Goal: Information Seeking & Learning: Learn about a topic

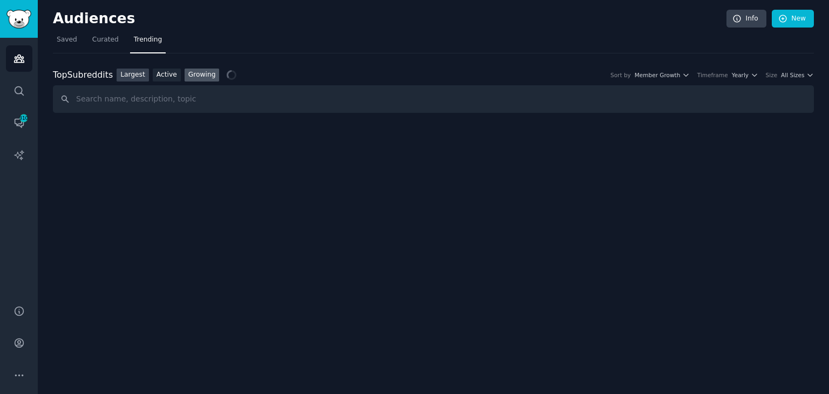
click at [132, 72] on link "Largest" at bounding box center [133, 75] width 32 height 13
click at [65, 33] on link "Saved" at bounding box center [67, 42] width 28 height 22
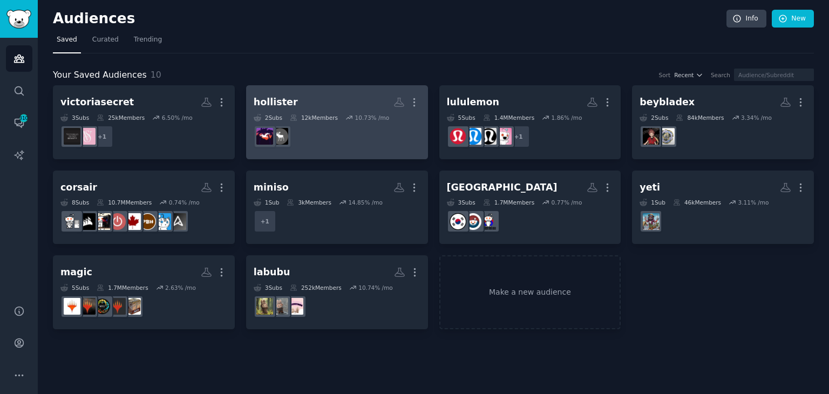
click at [378, 132] on dd at bounding box center [337, 136] width 167 height 30
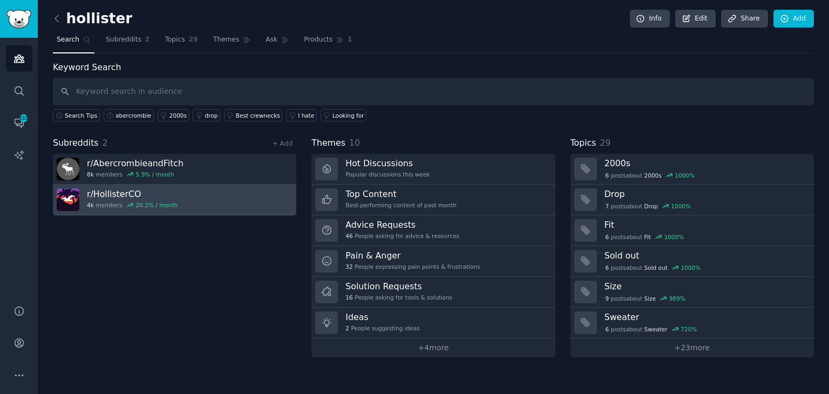
click at [200, 190] on link "r/ HollisterCO 4k members 20.2 % / month" at bounding box center [174, 200] width 243 height 31
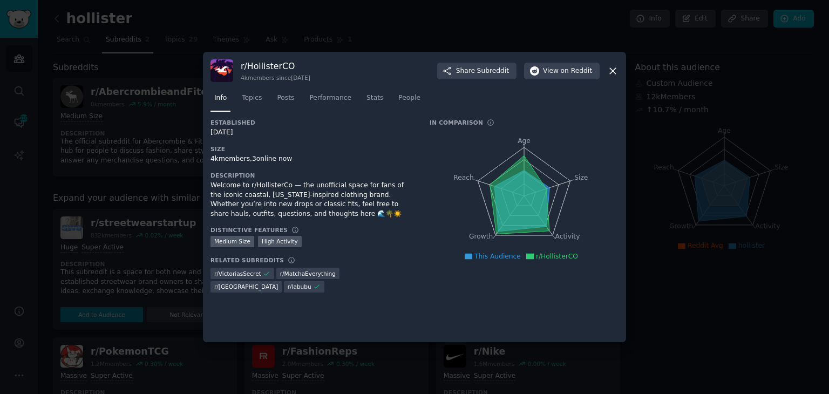
click at [372, 85] on div "Info Topics Posts Performance Stats People" at bounding box center [414, 100] width 408 height 37
click at [366, 92] on link "Stats" at bounding box center [375, 101] width 24 height 22
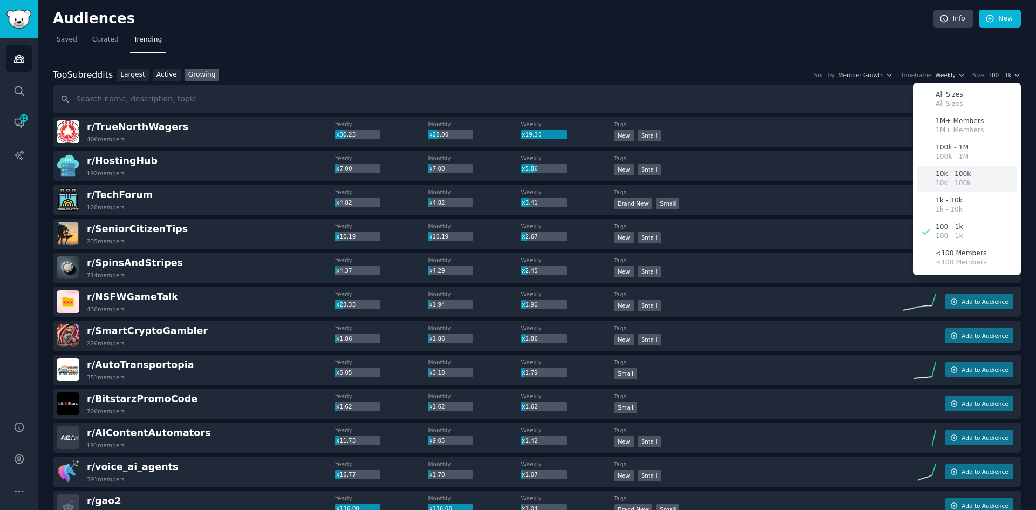
click at [828, 187] on p "10k - 100k" at bounding box center [953, 184] width 35 height 10
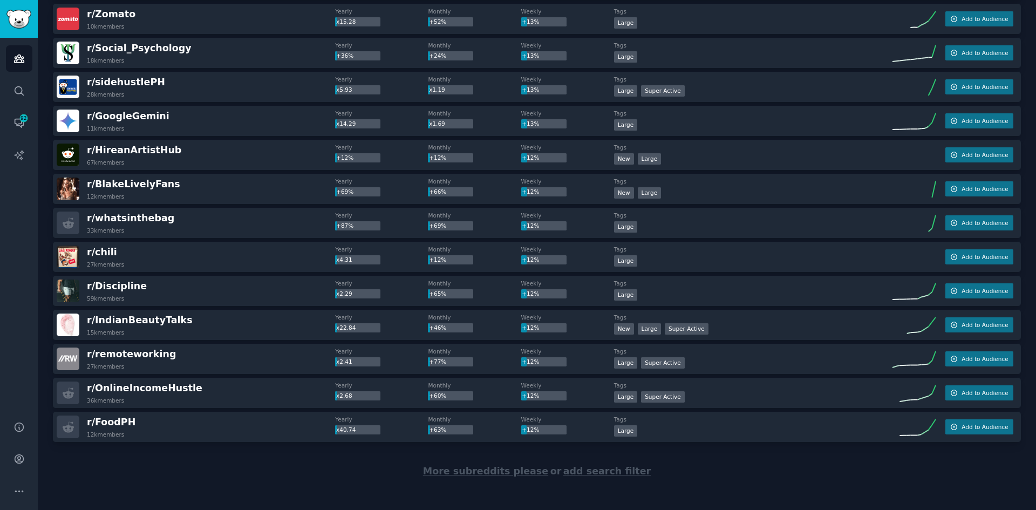
scroll to position [1377, 0]
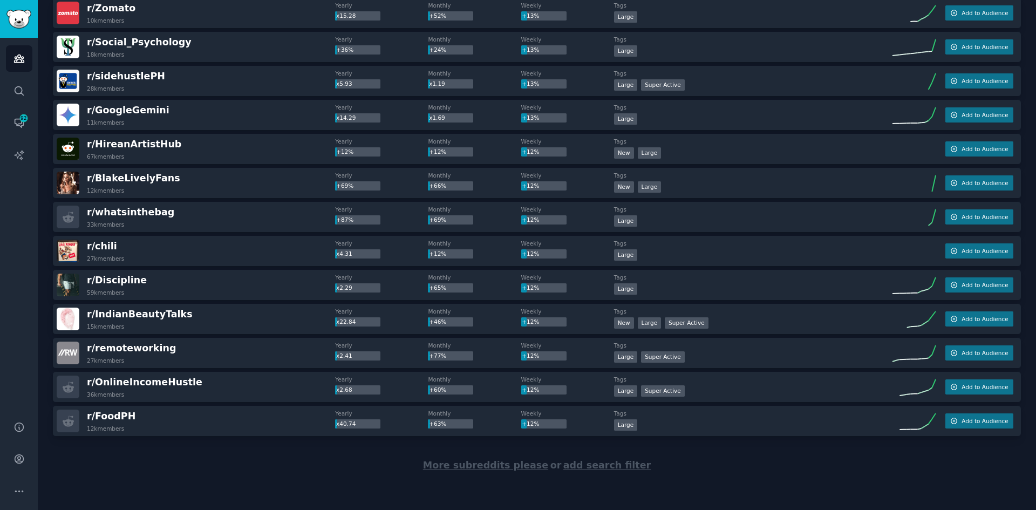
click at [522, 393] on span "More subreddits please" at bounding box center [485, 465] width 125 height 11
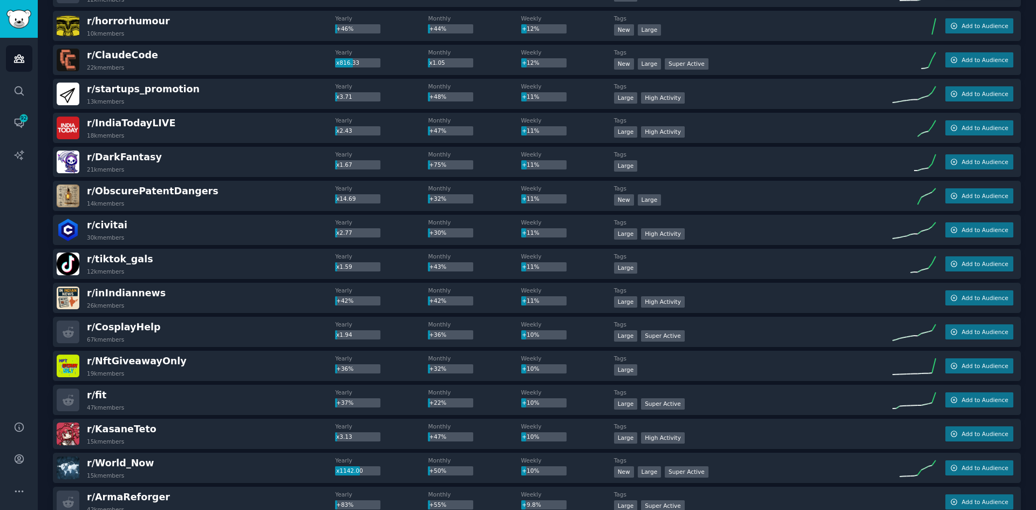
scroll to position [1810, 0]
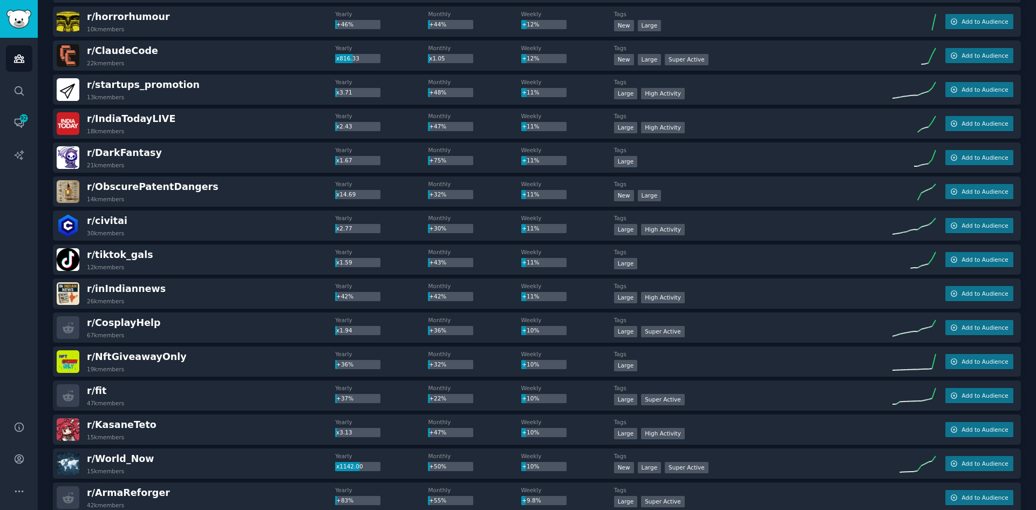
click at [86, 380] on div "r/ petinsurancereviews 17k members Yearly x3.34 Monthly x1.03 Weekly +94% Tags …" at bounding box center [537, 5] width 968 height 3396
